Goal: Task Accomplishment & Management: Manage account settings

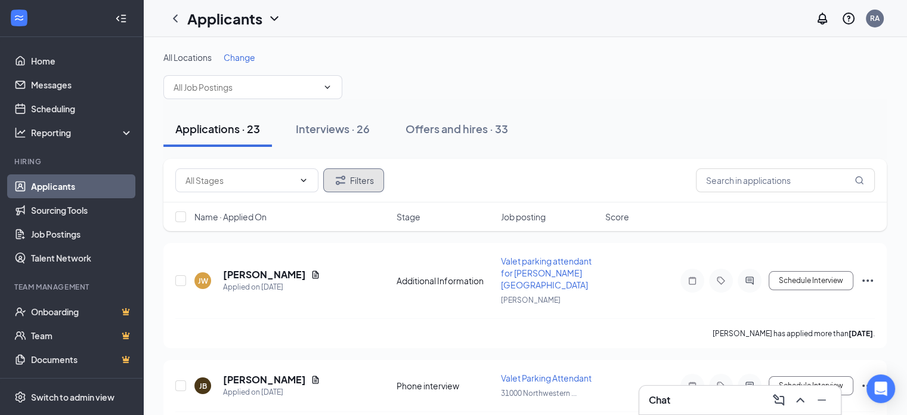
click at [357, 172] on button "Filters" at bounding box center [353, 180] width 61 height 24
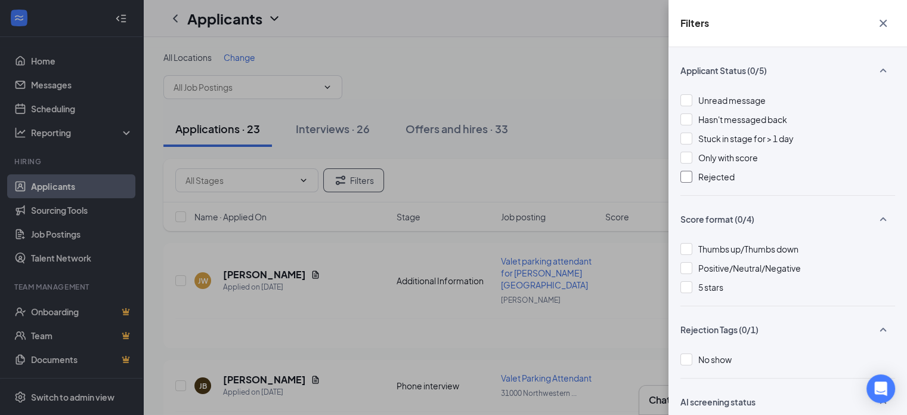
click at [718, 179] on span "Rejected" at bounding box center [716, 176] width 36 height 11
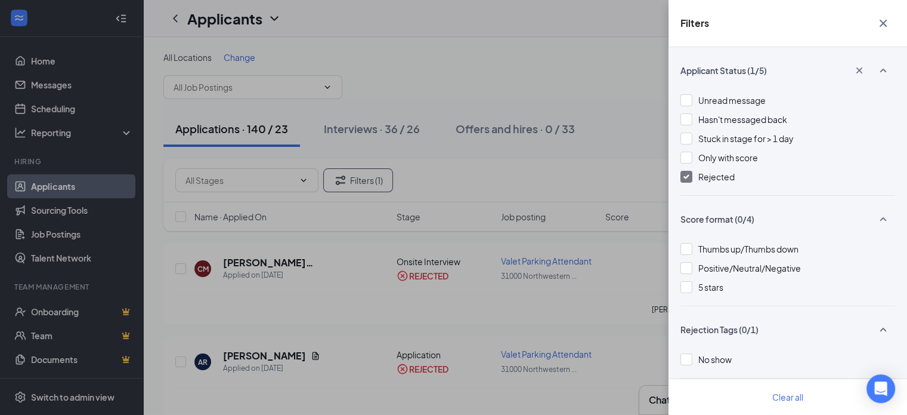
click at [462, 298] on div "Filters Applicant Status (1/5) Unread message Hasn't messaged back Stuck in sta…" at bounding box center [453, 207] width 907 height 415
click at [450, 249] on div "Filters Applicant Status (1/5) Unread message Hasn't messaged back Stuck in sta…" at bounding box center [453, 207] width 907 height 415
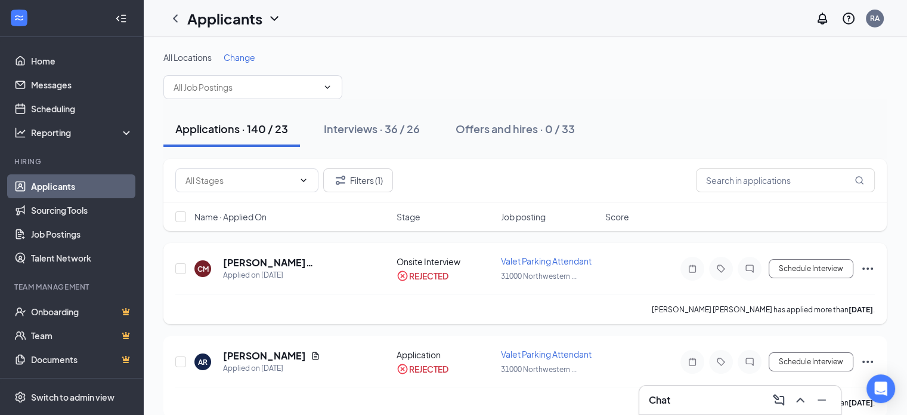
click at [298, 252] on div "[PERSON_NAME] Applied on [DATE] Onsite Interview REJECTED Valet Parking Attenda…" at bounding box center [525, 283] width 724 height 81
click at [299, 262] on h5 "[PERSON_NAME] [PERSON_NAME]" at bounding box center [293, 262] width 141 height 13
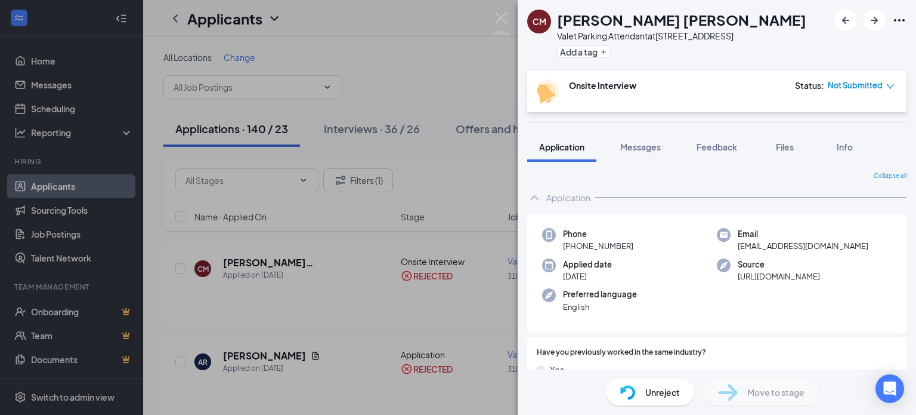
click at [659, 388] on span "Unreject" at bounding box center [662, 391] width 35 height 13
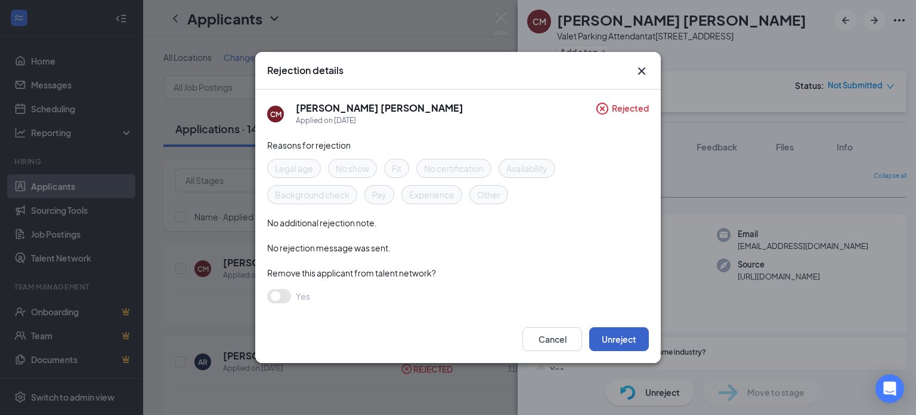
click at [625, 339] on button "Unreject" at bounding box center [619, 339] width 60 height 24
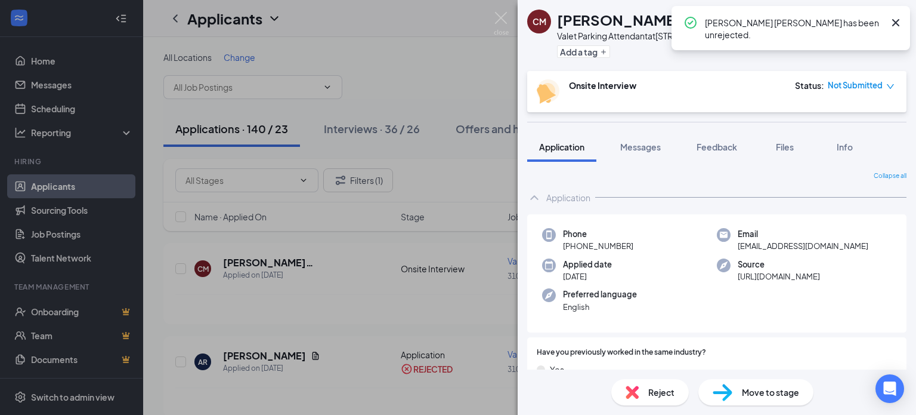
click at [783, 396] on span "Move to stage" at bounding box center [770, 391] width 57 height 13
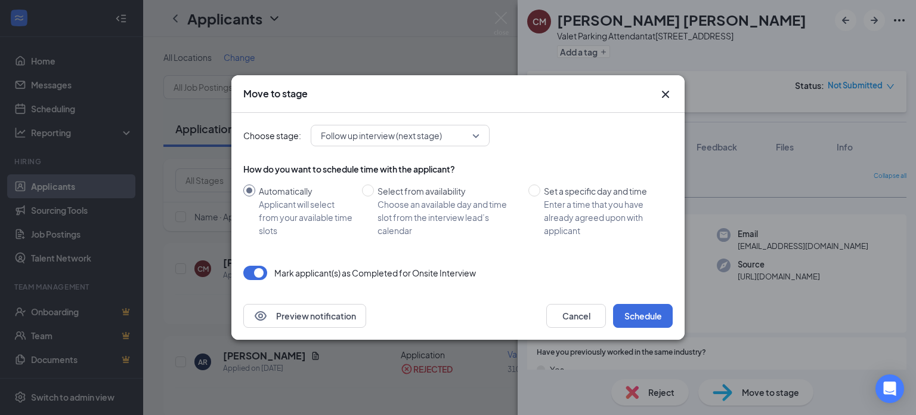
click at [456, 129] on span "Follow up interview (next stage)" at bounding box center [395, 135] width 148 height 18
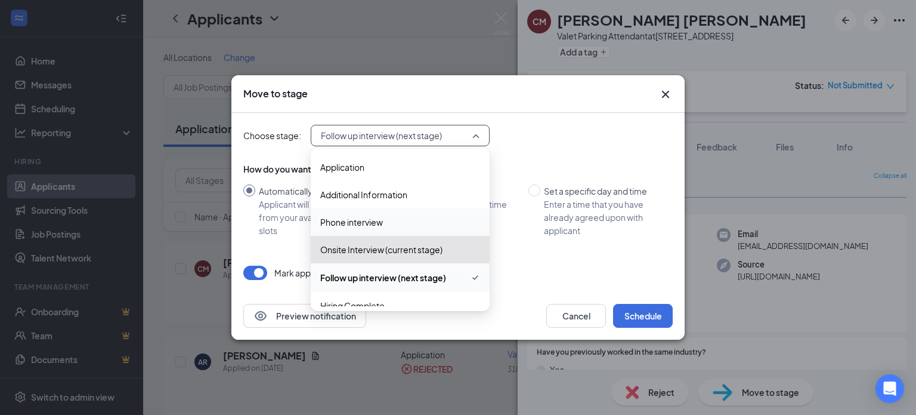
click at [370, 256] on div "Onsite Interview (current stage)" at bounding box center [400, 249] width 179 height 27
click at [587, 326] on button "Cancel" at bounding box center [576, 316] width 60 height 24
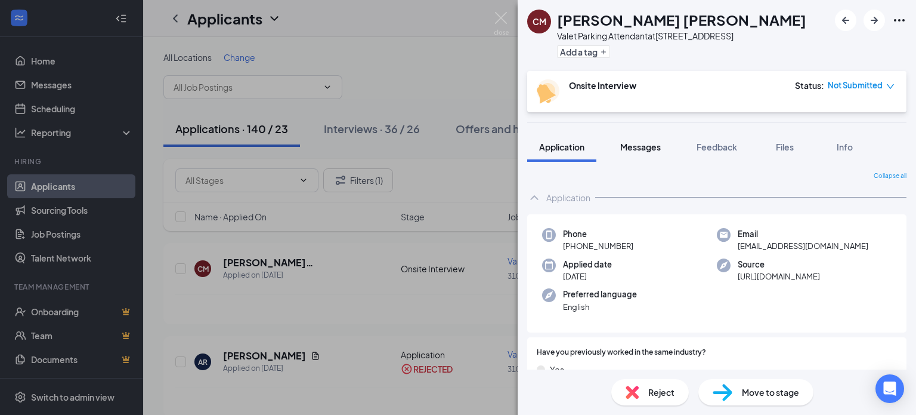
click at [639, 147] on span "Messages" at bounding box center [640, 146] width 41 height 11
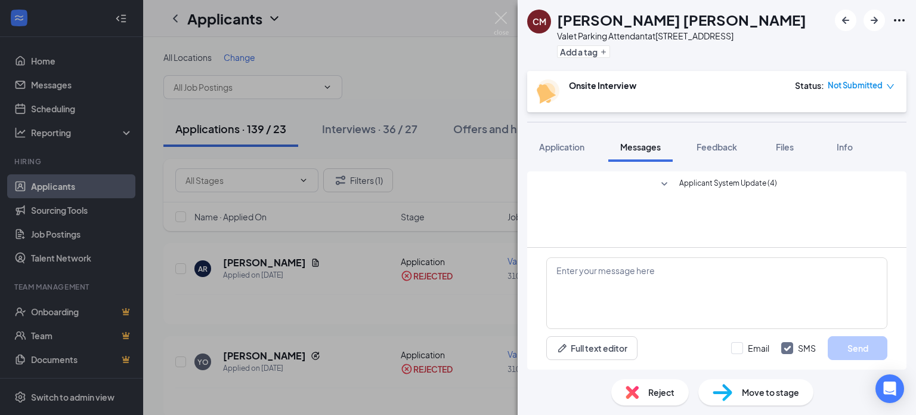
click at [676, 185] on button "Applicant System Update (4)" at bounding box center [717, 184] width 120 height 14
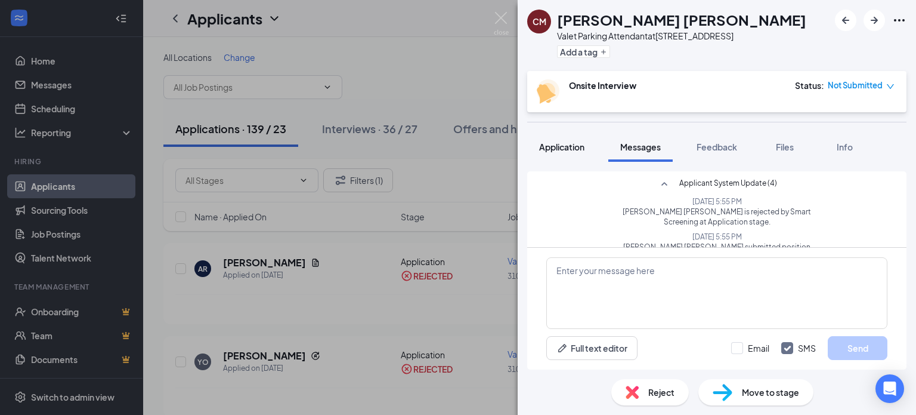
click at [540, 142] on span "Application" at bounding box center [561, 146] width 45 height 11
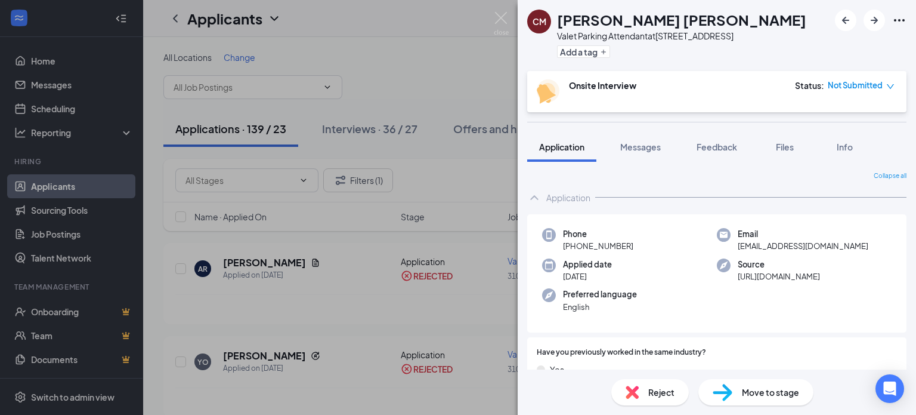
click at [865, 82] on span "Not Submitted" at bounding box center [855, 85] width 55 height 12
click at [688, 103] on div "Onsite Interview Status : Not Submitted" at bounding box center [716, 91] width 358 height 24
click at [840, 84] on span "Not Submitted" at bounding box center [855, 85] width 55 height 12
click at [602, 78] on div "Onsite Interview Status : Not Submitted" at bounding box center [716, 91] width 379 height 41
click at [768, 391] on span "Move to stage" at bounding box center [770, 391] width 57 height 13
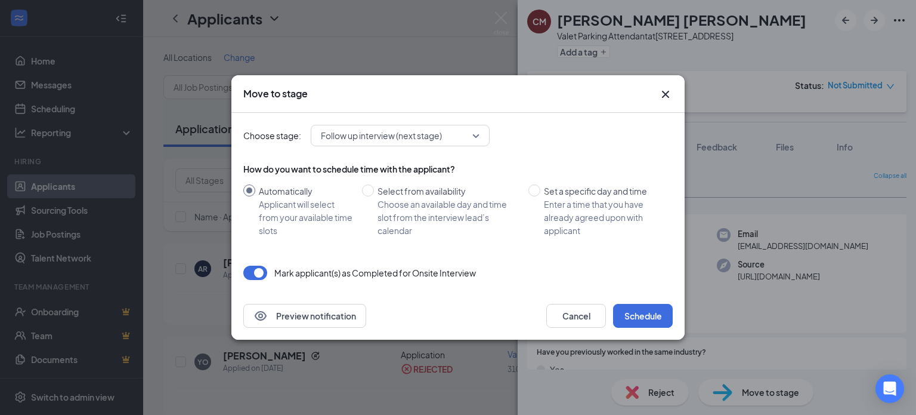
click at [405, 140] on span "Follow up interview (next stage)" at bounding box center [381, 135] width 121 height 18
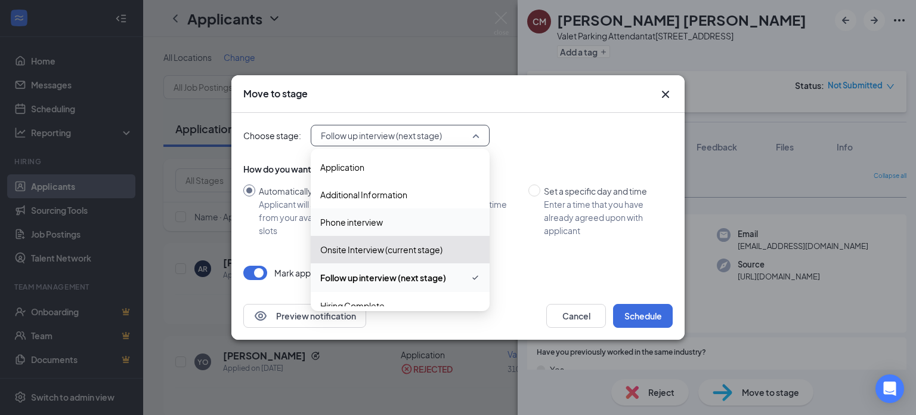
click at [360, 227] on span "Phone interview" at bounding box center [351, 221] width 63 height 13
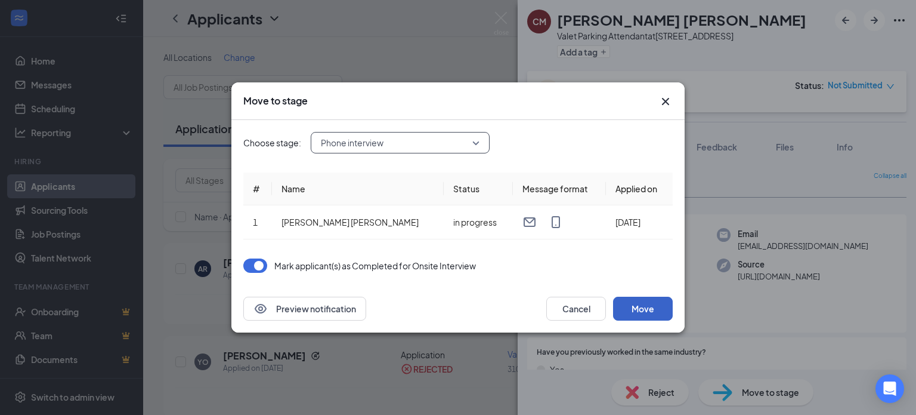
click at [630, 310] on button "Move" at bounding box center [643, 308] width 60 height 24
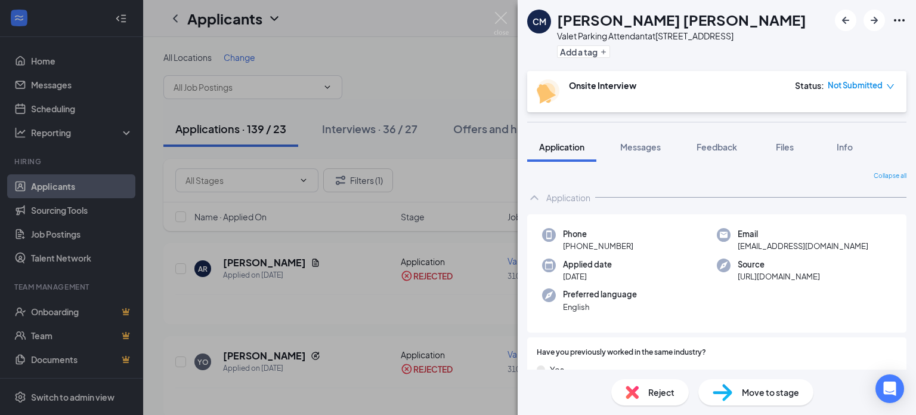
click at [780, 397] on div "[PERSON_NAME] Valet Parking Attendant at [STREET_ADDRESS] Add a tag Onsite Inte…" at bounding box center [717, 207] width 398 height 415
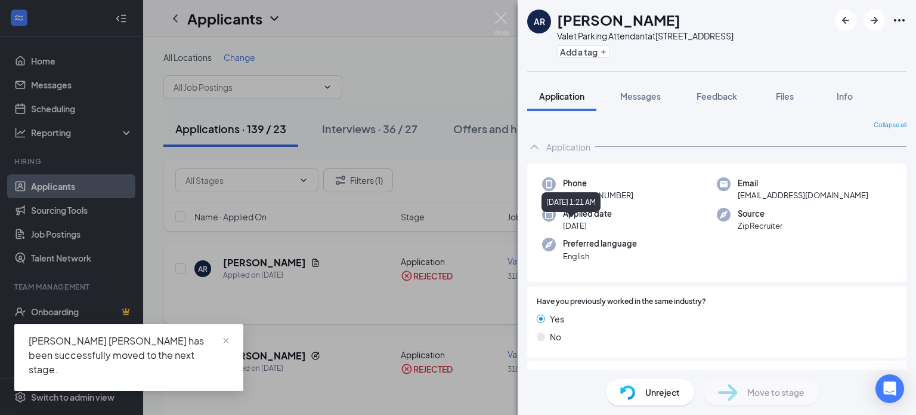
drag, startPoint x: 302, startPoint y: 193, endPoint x: 418, endPoint y: 244, distance: 126.6
click at [302, 193] on div "AR [PERSON_NAME][GEOGRAPHIC_DATA] Attendant at [STREET_ADDRESS] Add a tag Appli…" at bounding box center [458, 207] width 916 height 415
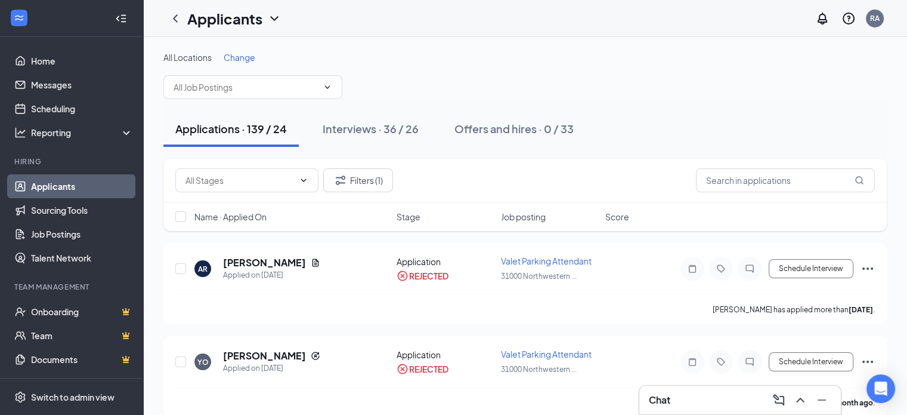
click at [267, 123] on div "Applications · 139 / 24" at bounding box center [231, 128] width 112 height 15
click at [367, 176] on button "Filters (1)" at bounding box center [358, 180] width 70 height 24
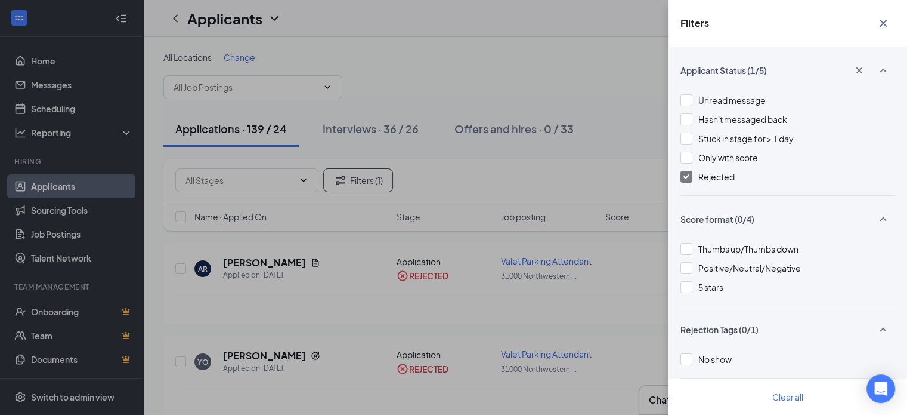
click at [689, 179] on div at bounding box center [687, 177] width 12 height 12
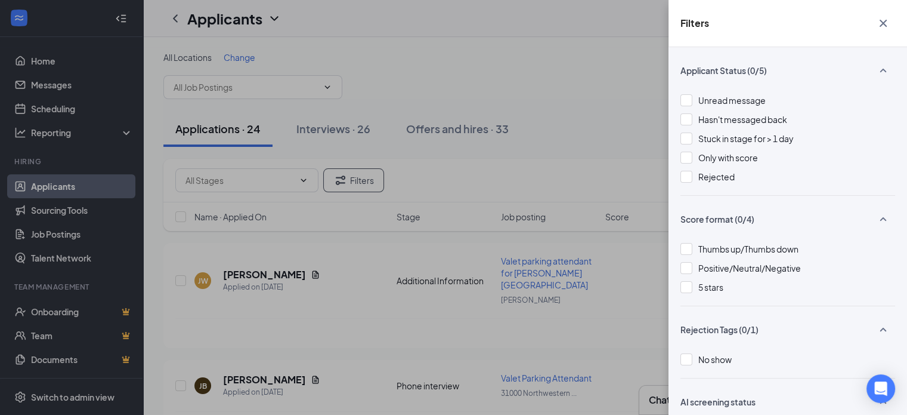
click at [460, 263] on div "Filters Applicant Status (0/5) Unread message Hasn't messaged back Stuck in sta…" at bounding box center [453, 207] width 907 height 415
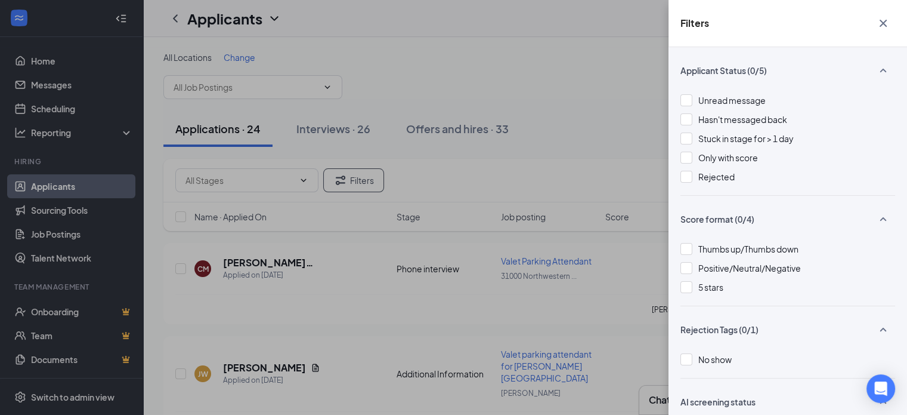
click at [270, 256] on div "Filters Applicant Status (0/5) Unread message Hasn't messaged back Stuck in sta…" at bounding box center [453, 207] width 907 height 415
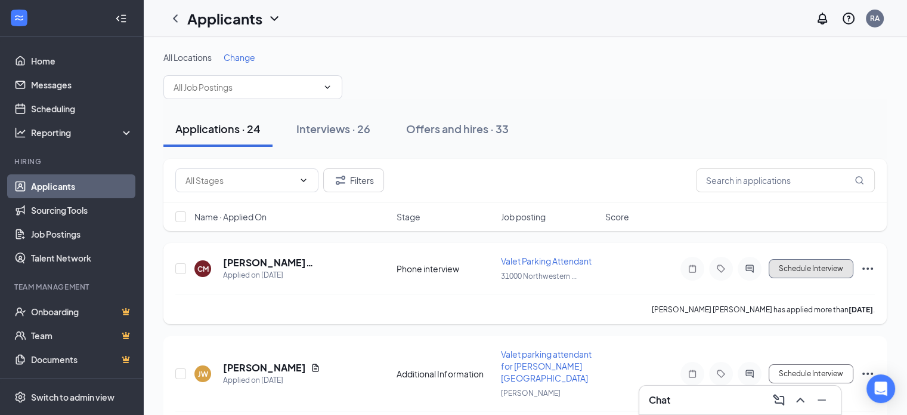
click at [784, 267] on button "Schedule Interview" at bounding box center [811, 268] width 85 height 19
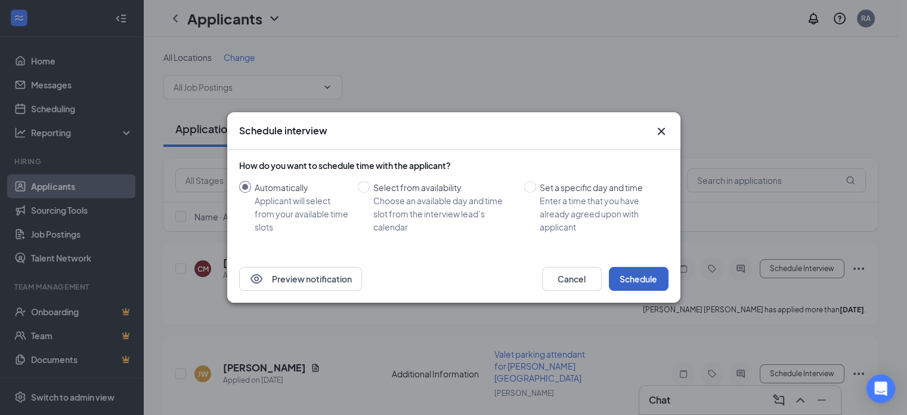
click at [626, 272] on button "Schedule" at bounding box center [639, 279] width 60 height 24
